Goal: Feedback & Contribution: Leave review/rating

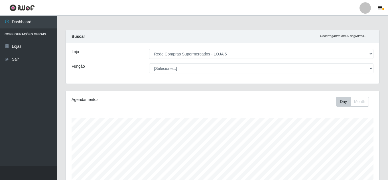
select select "397"
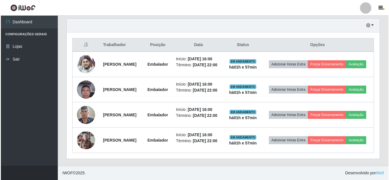
scroll to position [118, 313]
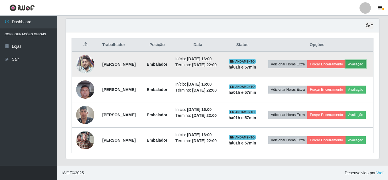
click at [345, 60] on button "Avaliação" at bounding box center [355, 64] width 20 height 8
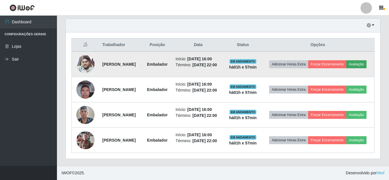
scroll to position [118, 310]
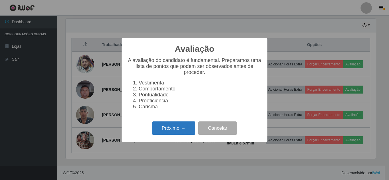
click at [173, 127] on button "Próximo →" at bounding box center [173, 128] width 43 height 13
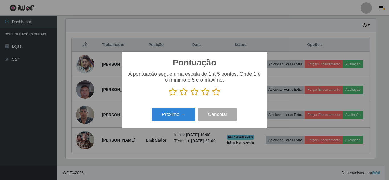
click at [214, 92] on icon at bounding box center [216, 92] width 8 height 9
click at [212, 96] on input "radio" at bounding box center [212, 96] width 0 height 0
click at [190, 107] on div "Próximo → Cancelar" at bounding box center [194, 115] width 134 height 16
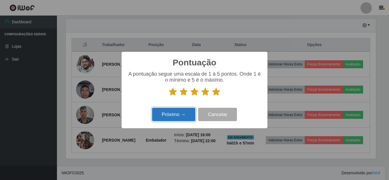
click at [179, 117] on button "Próximo →" at bounding box center [173, 114] width 43 height 13
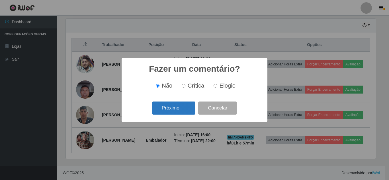
click at [180, 108] on button "Próximo →" at bounding box center [173, 108] width 43 height 13
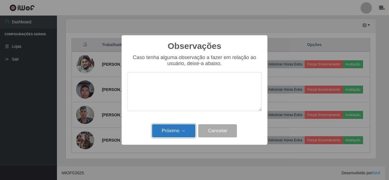
click at [177, 132] on button "Próximo →" at bounding box center [173, 130] width 43 height 13
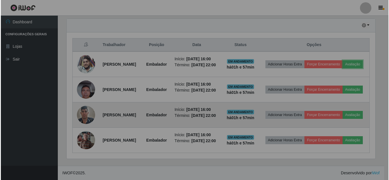
scroll to position [118, 313]
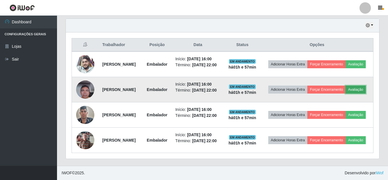
click at [345, 87] on button "Avaliação" at bounding box center [355, 90] width 20 height 8
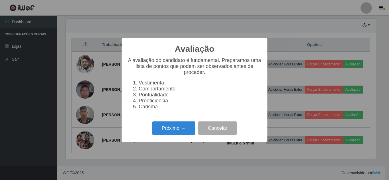
scroll to position [118, 310]
click at [181, 128] on button "Próximo →" at bounding box center [173, 128] width 43 height 13
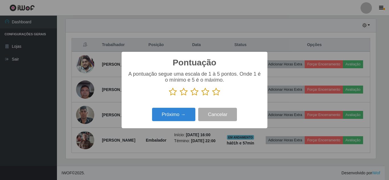
scroll to position [284739, 284547]
click at [218, 93] on icon at bounding box center [216, 92] width 8 height 9
click at [212, 96] on input "radio" at bounding box center [212, 96] width 0 height 0
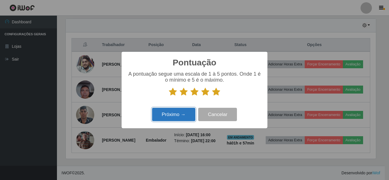
click at [174, 113] on button "Próximo →" at bounding box center [173, 114] width 43 height 13
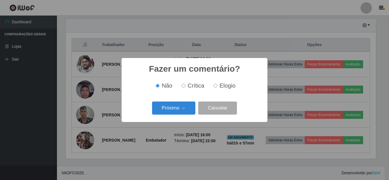
click at [174, 112] on button "Próximo →" at bounding box center [173, 108] width 43 height 13
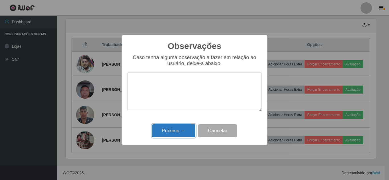
click at [173, 133] on button "Próximo →" at bounding box center [173, 130] width 43 height 13
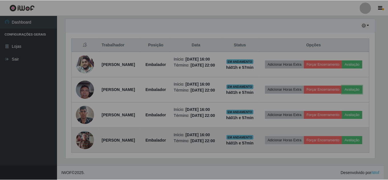
scroll to position [118, 313]
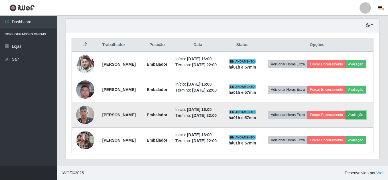
click at [345, 116] on button "Avaliação" at bounding box center [355, 115] width 20 height 8
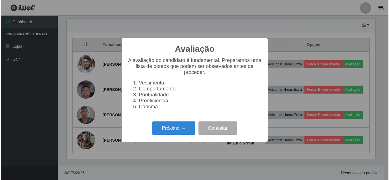
scroll to position [118, 310]
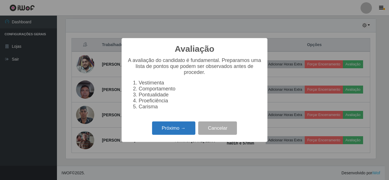
click at [187, 128] on button "Próximo →" at bounding box center [173, 128] width 43 height 13
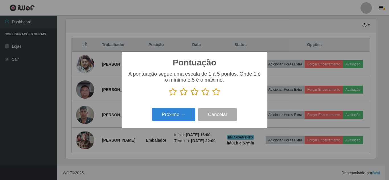
scroll to position [284739, 284547]
click at [217, 92] on icon at bounding box center [216, 92] width 8 height 9
click at [212, 96] on input "radio" at bounding box center [212, 96] width 0 height 0
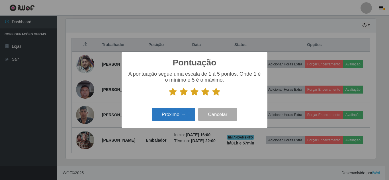
drag, startPoint x: 187, startPoint y: 106, endPoint x: 186, endPoint y: 109, distance: 3.2
click at [186, 107] on div "Pontuação × A pontuação segue uma escala de 1 à 5 pontos. Onde 1 é o mínimo e 5…" at bounding box center [195, 90] width 146 height 77
click at [185, 110] on button "Próximo →" at bounding box center [173, 114] width 43 height 13
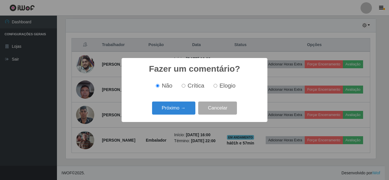
click at [185, 110] on button "Próximo →" at bounding box center [173, 108] width 43 height 13
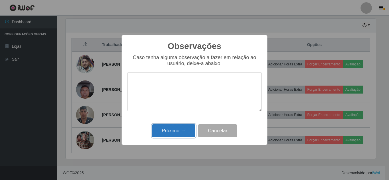
click at [175, 130] on button "Próximo →" at bounding box center [173, 130] width 43 height 13
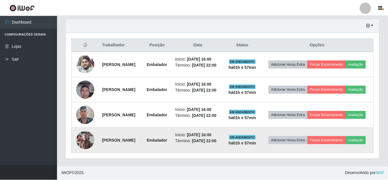
scroll to position [118, 313]
click at [345, 144] on button "Avaliação" at bounding box center [355, 140] width 20 height 8
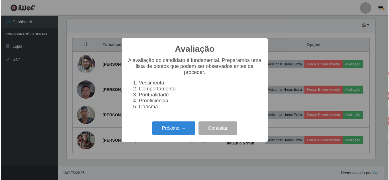
scroll to position [118, 310]
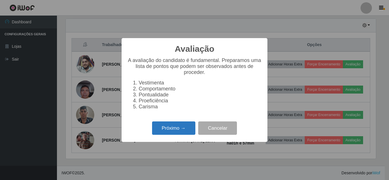
click at [190, 130] on button "Próximo →" at bounding box center [173, 128] width 43 height 13
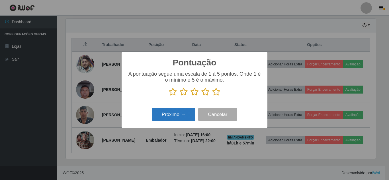
scroll to position [284739, 284547]
click at [213, 93] on icon at bounding box center [216, 92] width 8 height 9
click at [212, 96] on input "radio" at bounding box center [212, 96] width 0 height 0
click at [181, 113] on button "Próximo →" at bounding box center [173, 114] width 43 height 13
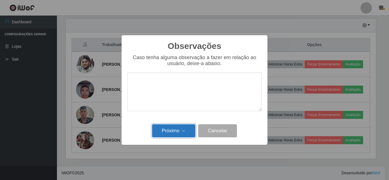
click at [180, 128] on button "Próximo →" at bounding box center [173, 130] width 43 height 13
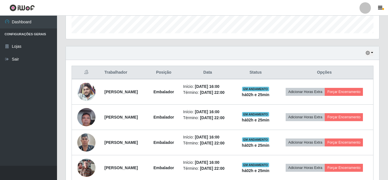
scroll to position [198, 0]
